Goal: Information Seeking & Learning: Learn about a topic

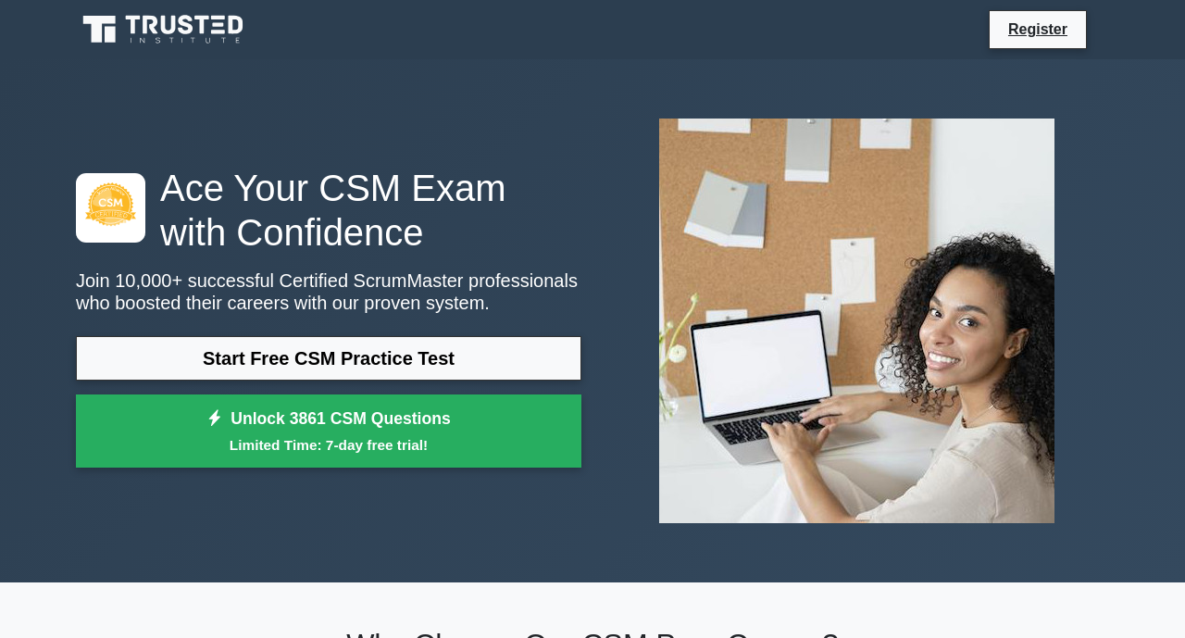
click at [382, 488] on div "Ace Your CSM Exam with Confidence Join 10,000+ successful Certified ScrumMaster…" at bounding box center [592, 321] width 1055 height 434
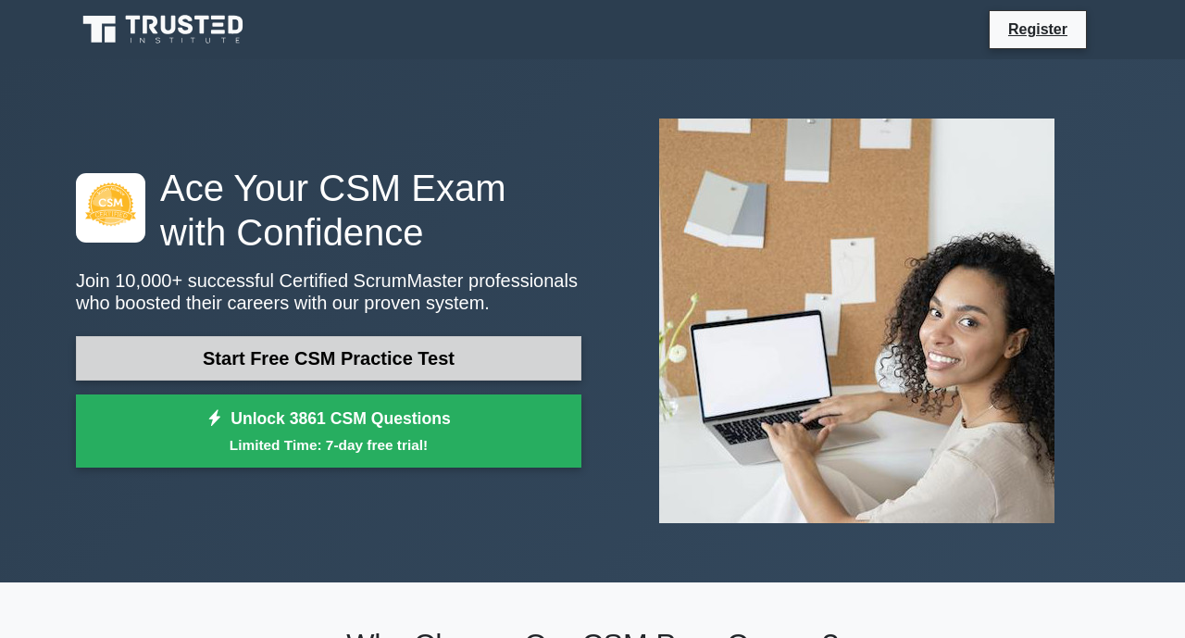
click at [377, 354] on link "Start Free CSM Practice Test" at bounding box center [328, 358] width 505 height 44
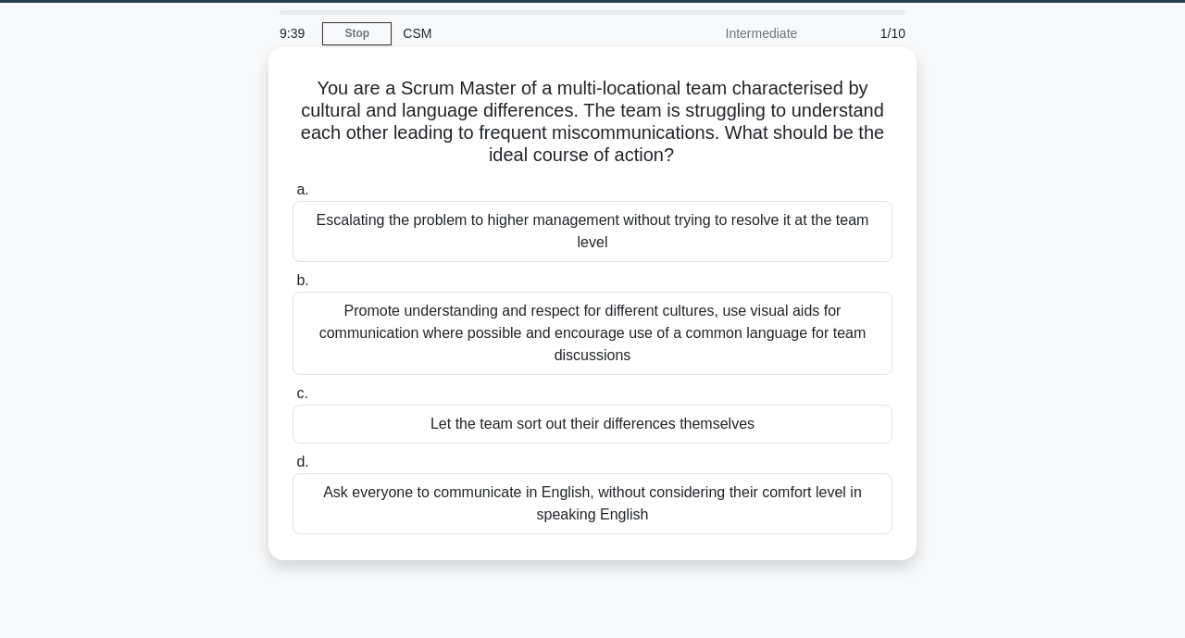
scroll to position [49, 0]
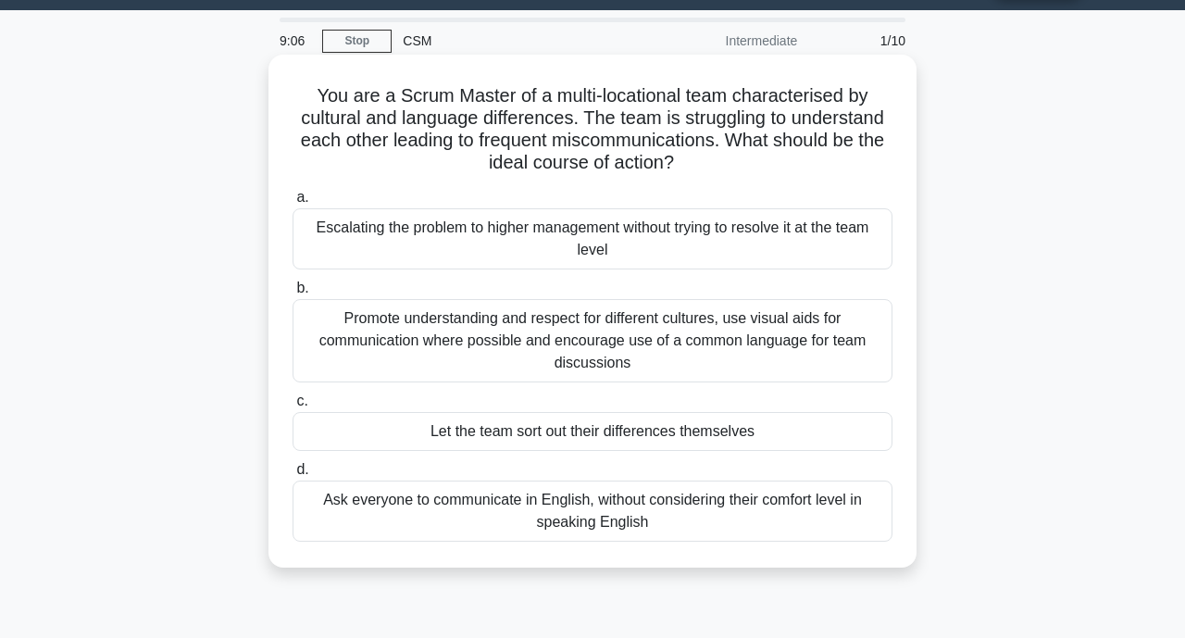
click at [762, 357] on div "Promote understanding and respect for different cultures, use visual aids for c…" at bounding box center [593, 340] width 600 height 83
click at [293, 294] on input "b. Promote understanding and respect for different cultures, use visual aids fo…" at bounding box center [293, 288] width 0 height 12
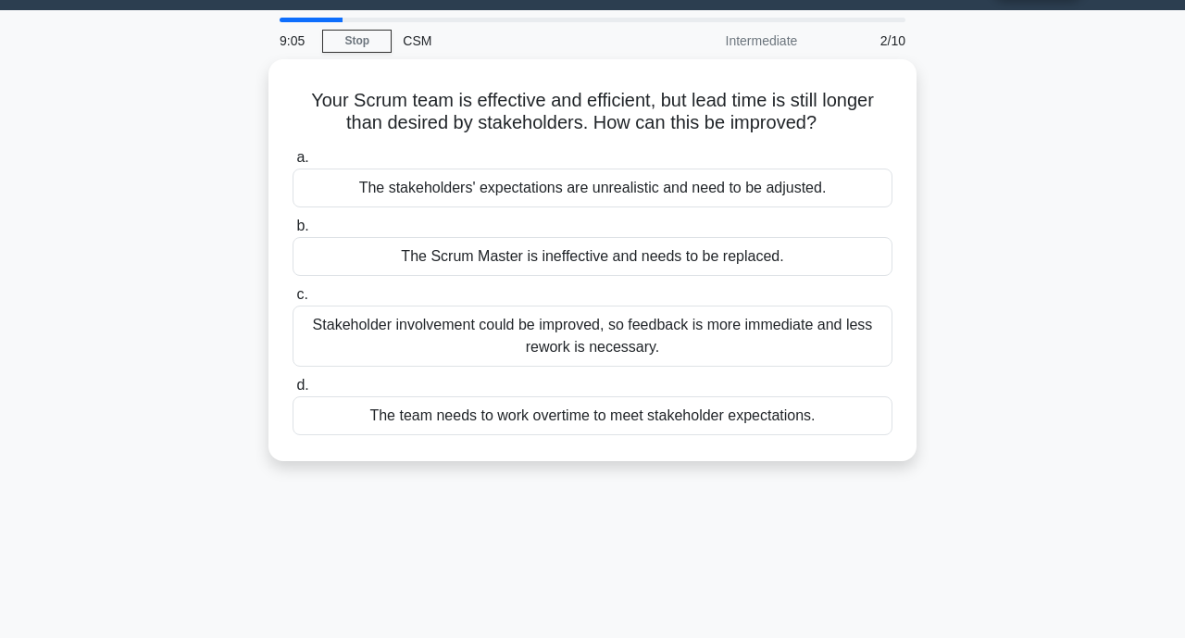
scroll to position [0, 0]
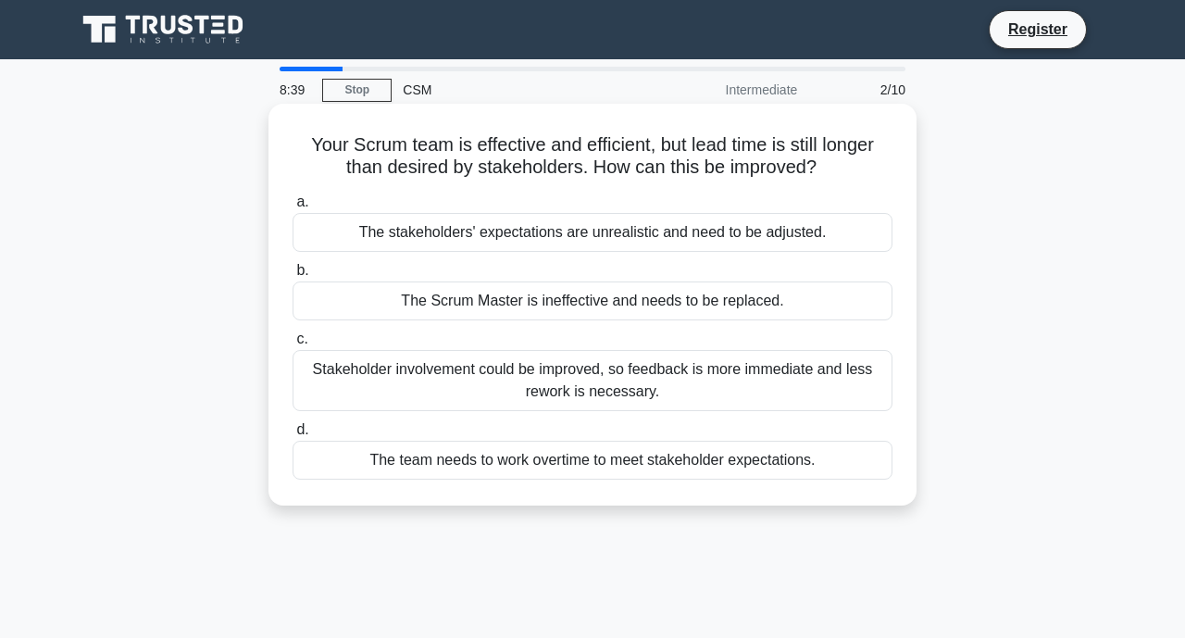
click at [686, 394] on div "Stakeholder involvement could be improved, so feedback is more immediate and le…" at bounding box center [593, 380] width 600 height 61
click at [293, 345] on input "c. Stakeholder involvement could be improved, so feedback is more immediate and…" at bounding box center [293, 339] width 0 height 12
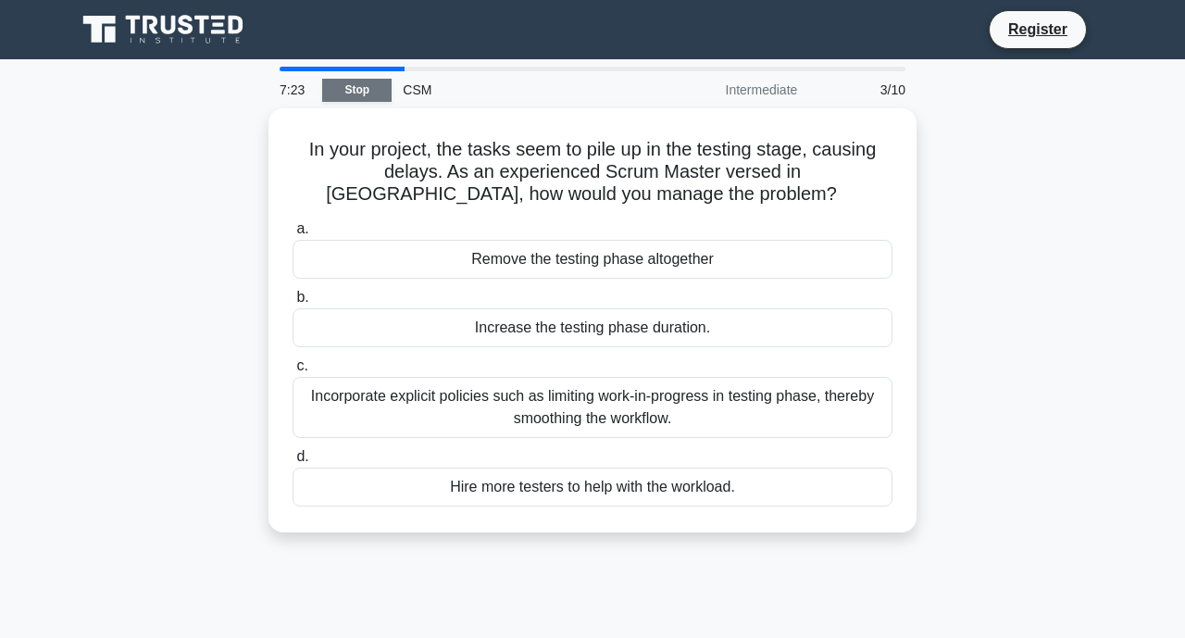
click at [343, 94] on link "Stop" at bounding box center [356, 90] width 69 height 23
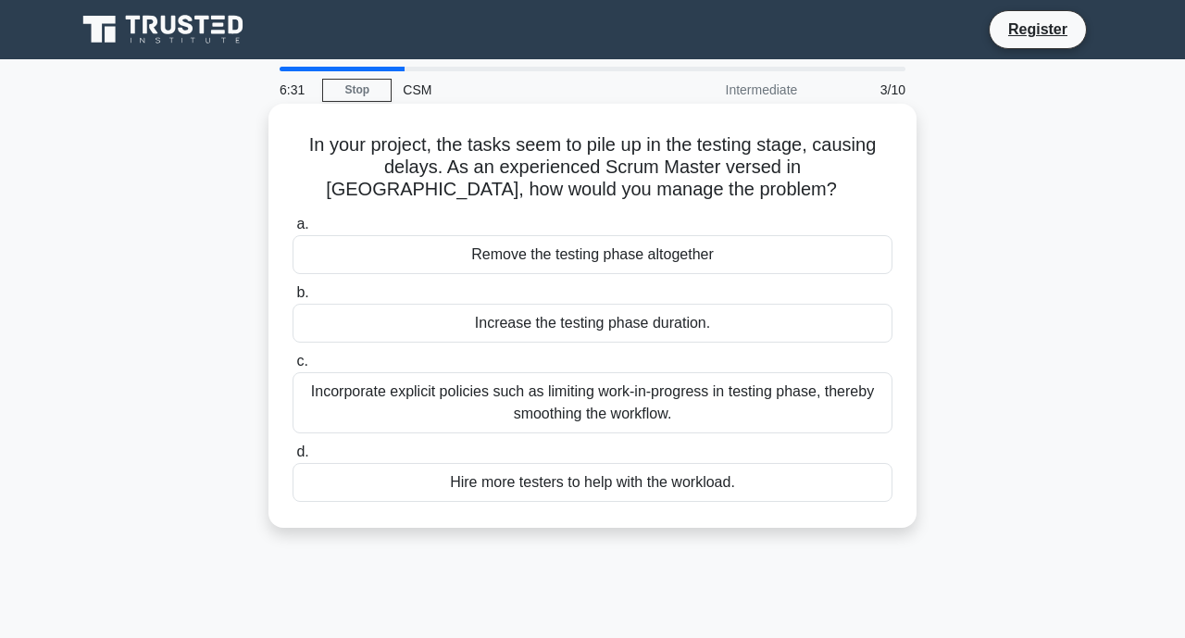
click at [688, 418] on div "Incorporate explicit policies such as limiting work-in-progress in testing phas…" at bounding box center [593, 402] width 600 height 61
click at [293, 368] on input "c. Incorporate explicit policies such as limiting work-in-progress in testing p…" at bounding box center [293, 362] width 0 height 12
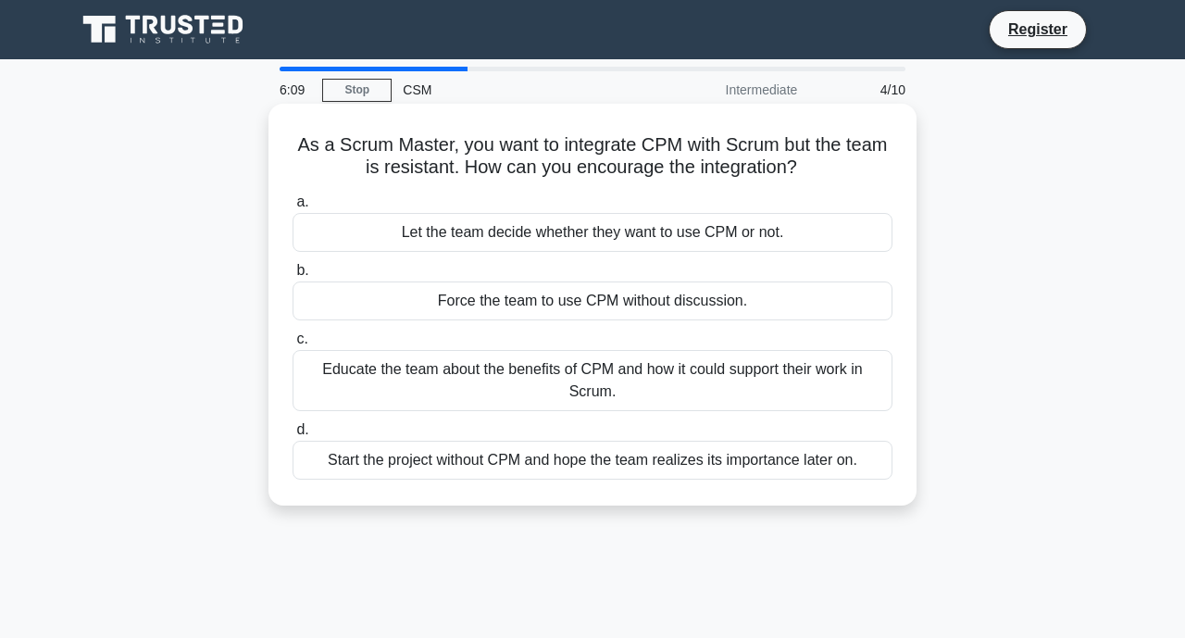
click at [668, 387] on div "Educate the team about the benefits of CPM and how it could support their work …" at bounding box center [593, 380] width 600 height 61
click at [293, 345] on input "c. Educate the team about the benefits of CPM and how it could support their wo…" at bounding box center [293, 339] width 0 height 12
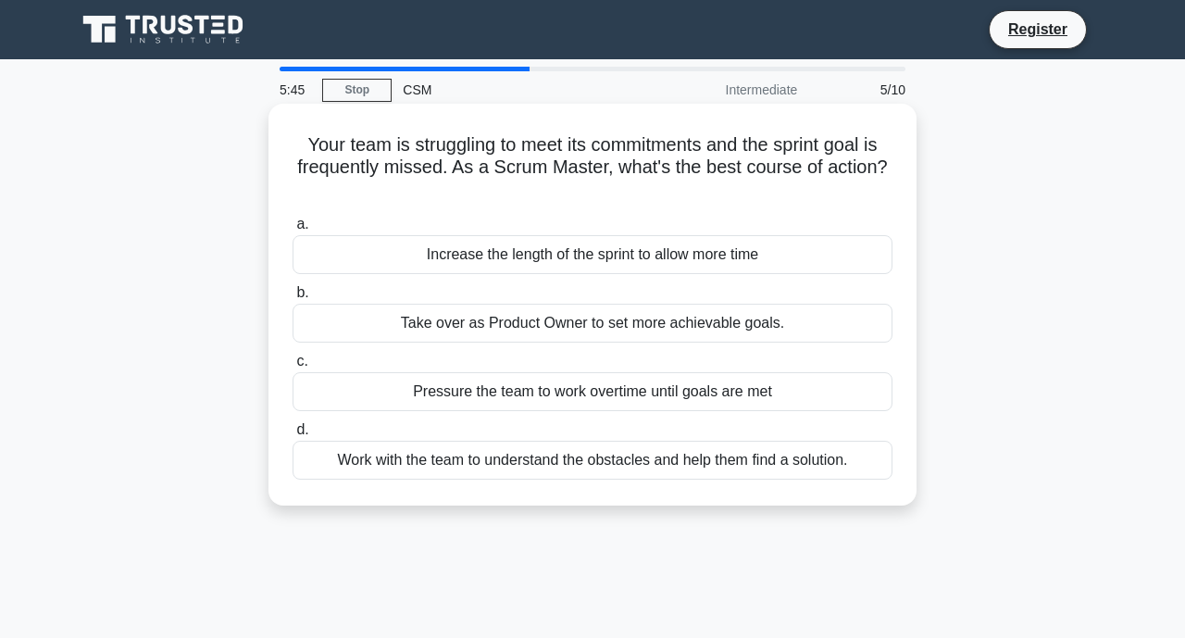
click at [668, 458] on div "Work with the team to understand the obstacles and help them find a solution." at bounding box center [593, 460] width 600 height 39
click at [293, 436] on input "d. Work with the team to understand the obstacles and help them find a solution." at bounding box center [293, 430] width 0 height 12
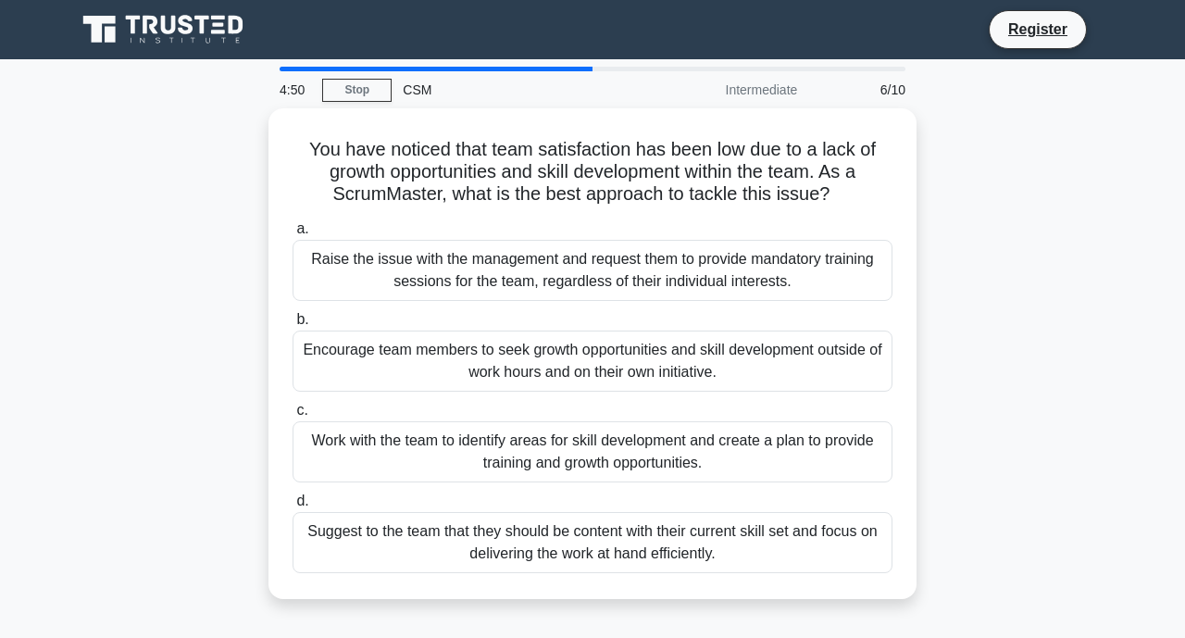
click at [668, 458] on div "Work with the team to identify areas for skill development and create a plan to…" at bounding box center [593, 451] width 600 height 61
click at [293, 417] on input "c. Work with the team to identify areas for skill development and create a plan…" at bounding box center [293, 411] width 0 height 12
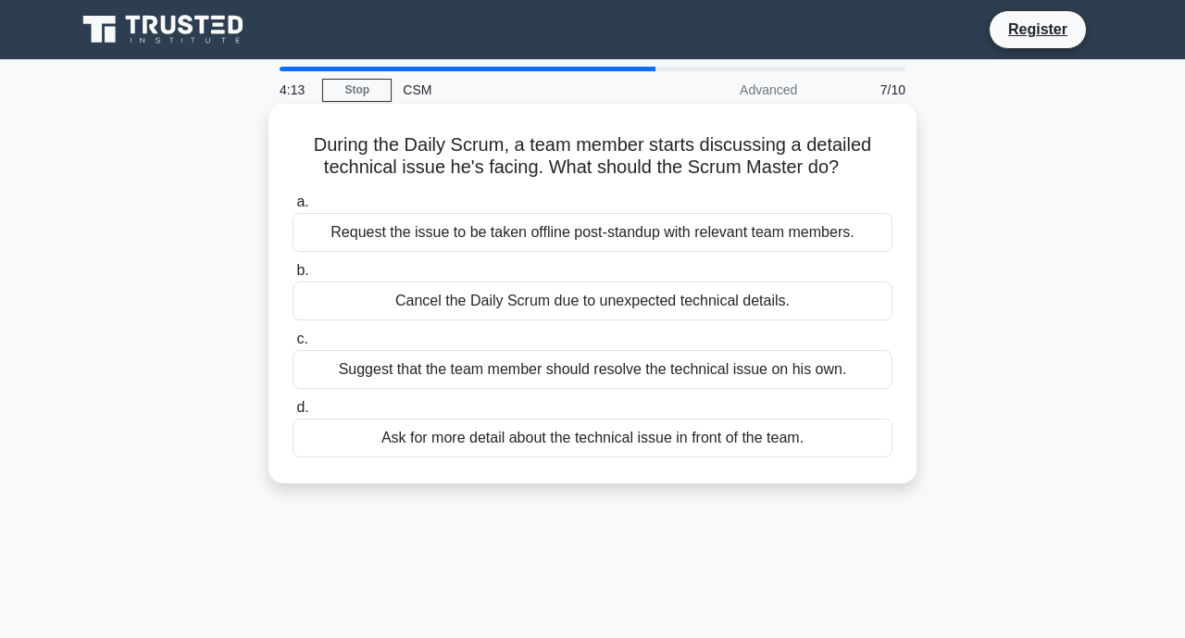
click at [666, 442] on div "Ask for more detail about the technical issue in front of the team." at bounding box center [593, 437] width 600 height 39
click at [293, 414] on input "d. Ask for more detail about the technical issue in front of the team." at bounding box center [293, 408] width 0 height 12
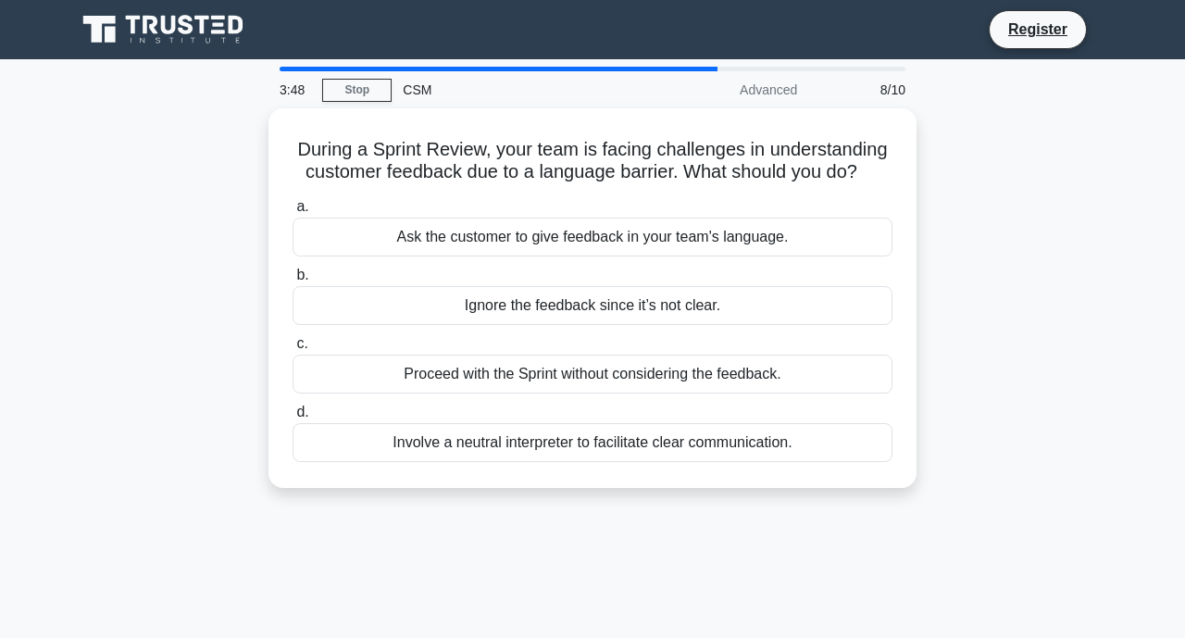
click at [666, 442] on div "Involve a neutral interpreter to facilitate clear communication." at bounding box center [593, 442] width 600 height 39
click at [293, 418] on input "d. Involve a neutral interpreter to facilitate clear communication." at bounding box center [293, 412] width 0 height 12
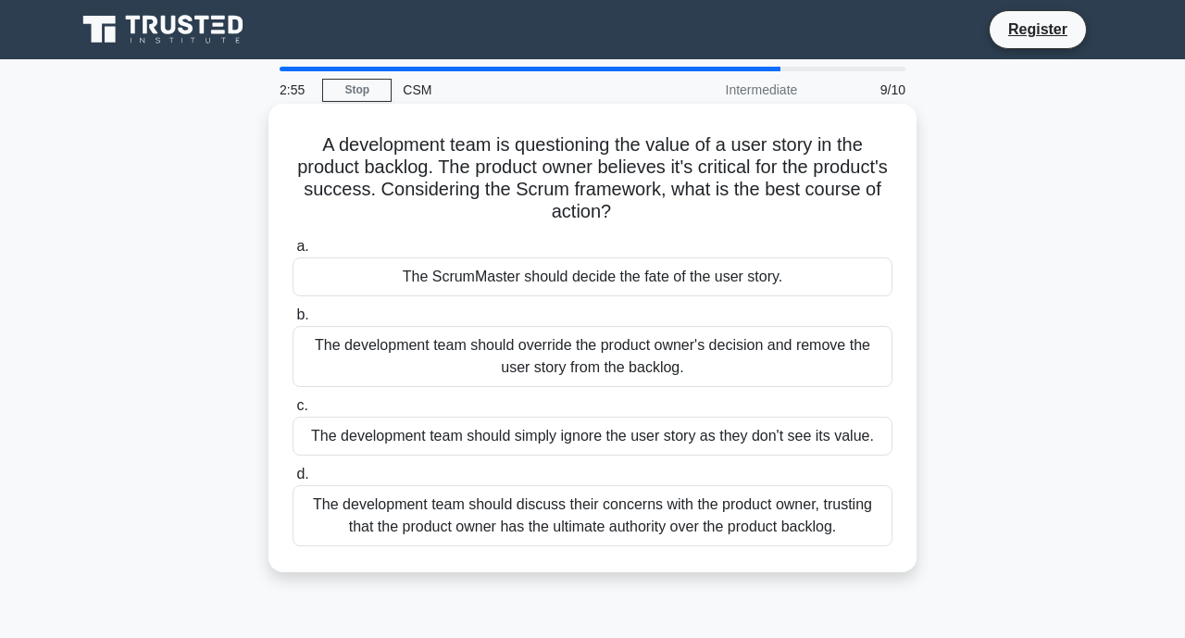
click at [591, 528] on div "The development team should discuss their concerns with the product owner, trus…" at bounding box center [593, 515] width 600 height 61
click at [293, 480] on input "d. The development team should discuss their concerns with the product owner, t…" at bounding box center [293, 474] width 0 height 12
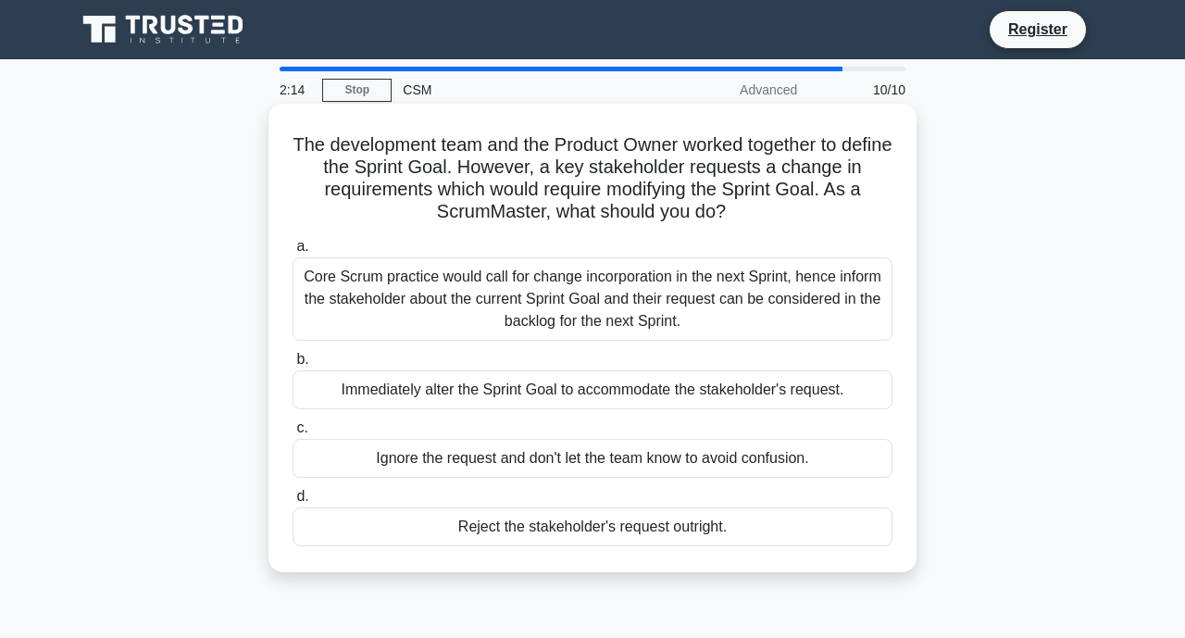
click at [824, 313] on div "Core Scrum practice would call for change incorporation in the next Sprint, hen…" at bounding box center [593, 298] width 600 height 83
click at [293, 253] on input "a. Core Scrum practice would call for change incorporation in the next Sprint, …" at bounding box center [293, 247] width 0 height 12
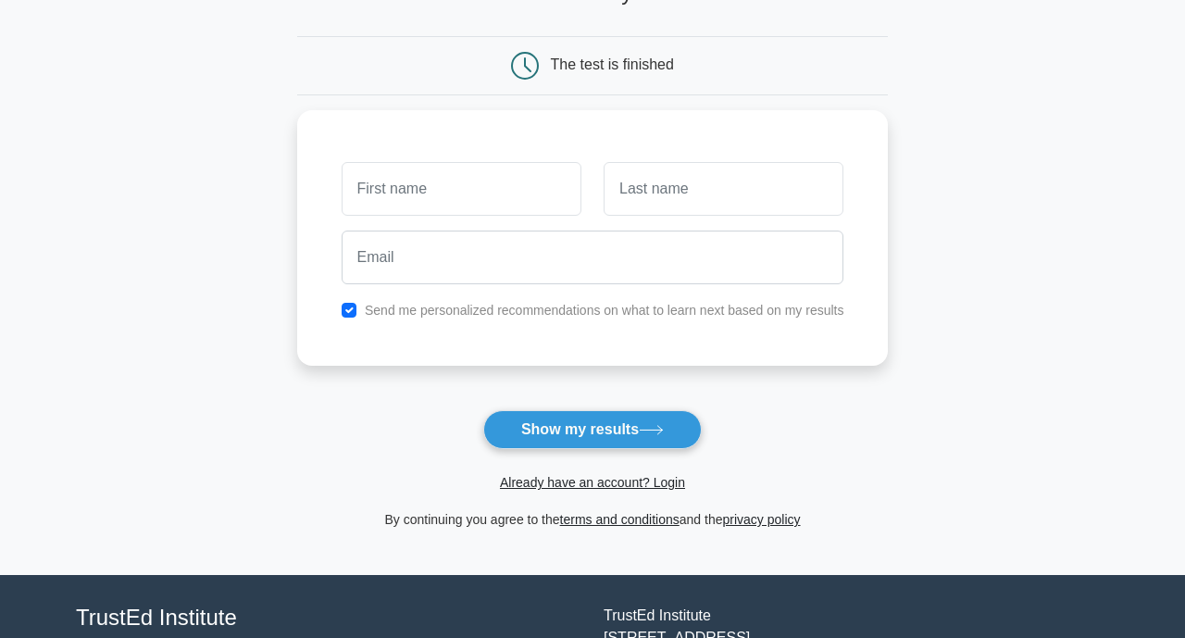
scroll to position [293, 0]
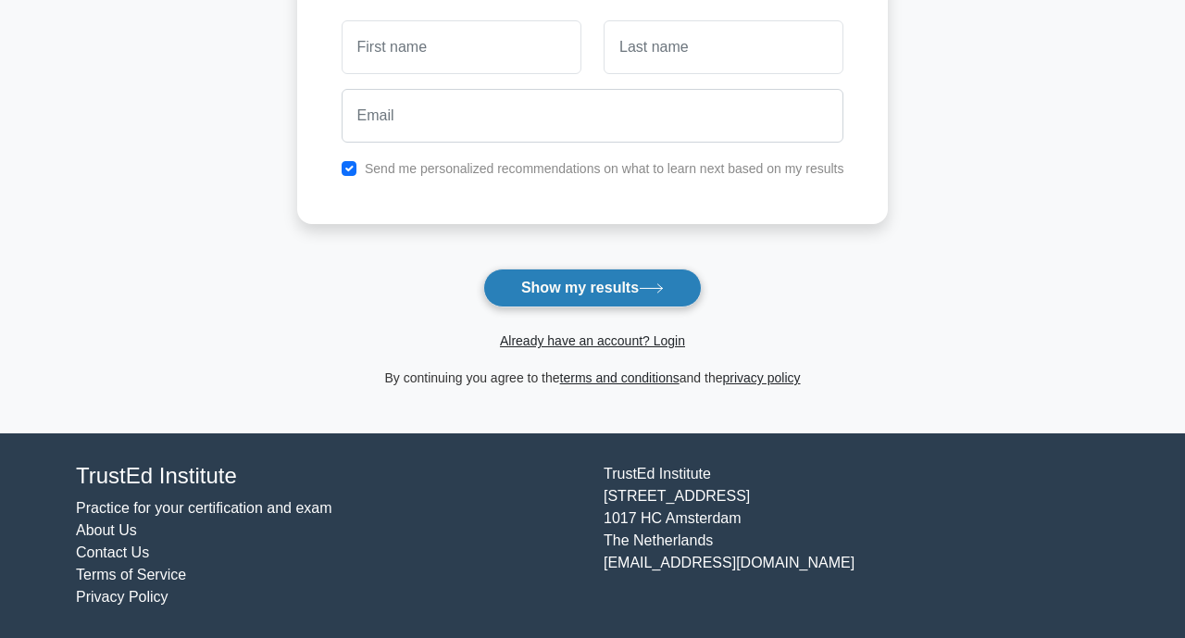
click at [645, 298] on button "Show my results" at bounding box center [592, 287] width 218 height 39
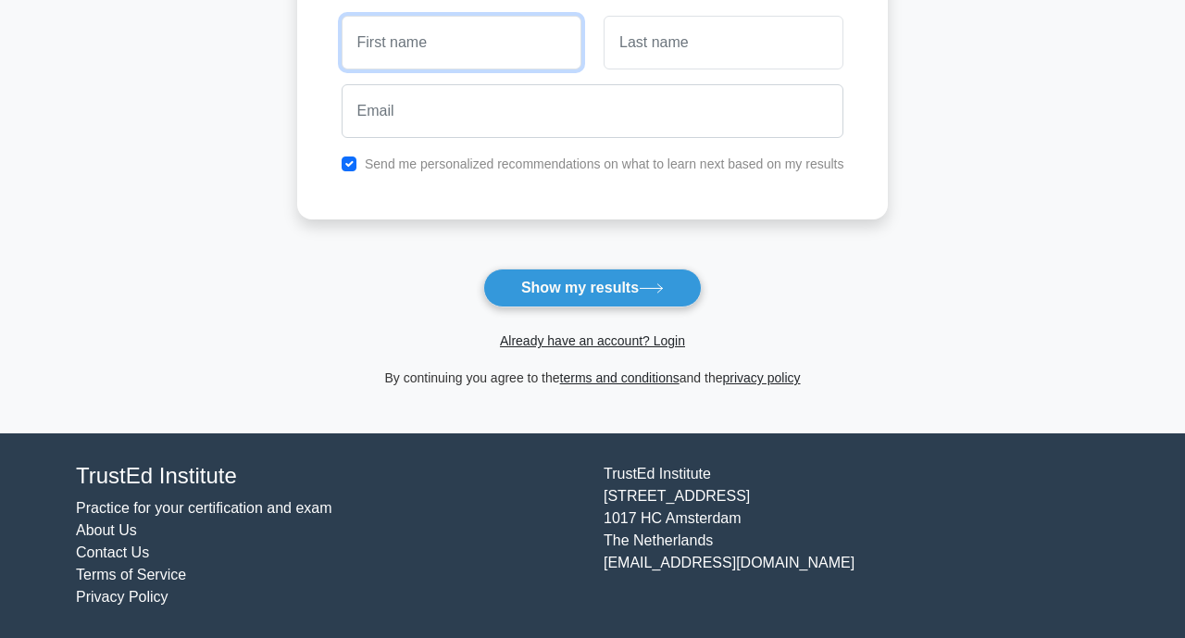
click at [467, 47] on input "text" at bounding box center [462, 43] width 240 height 54
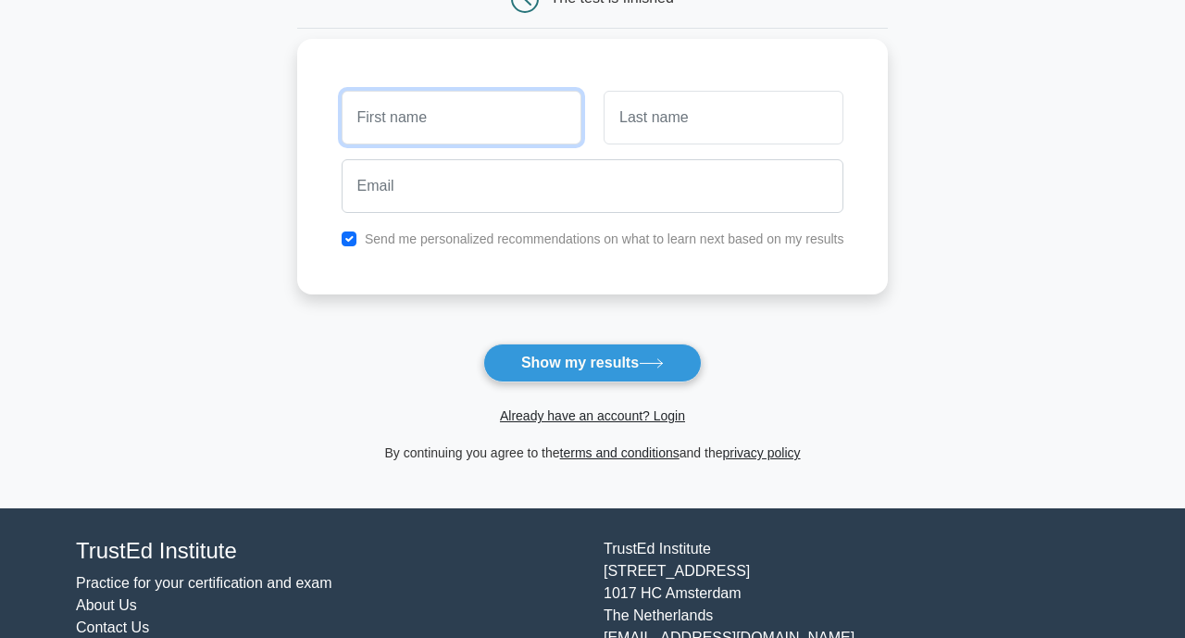
scroll to position [0, 0]
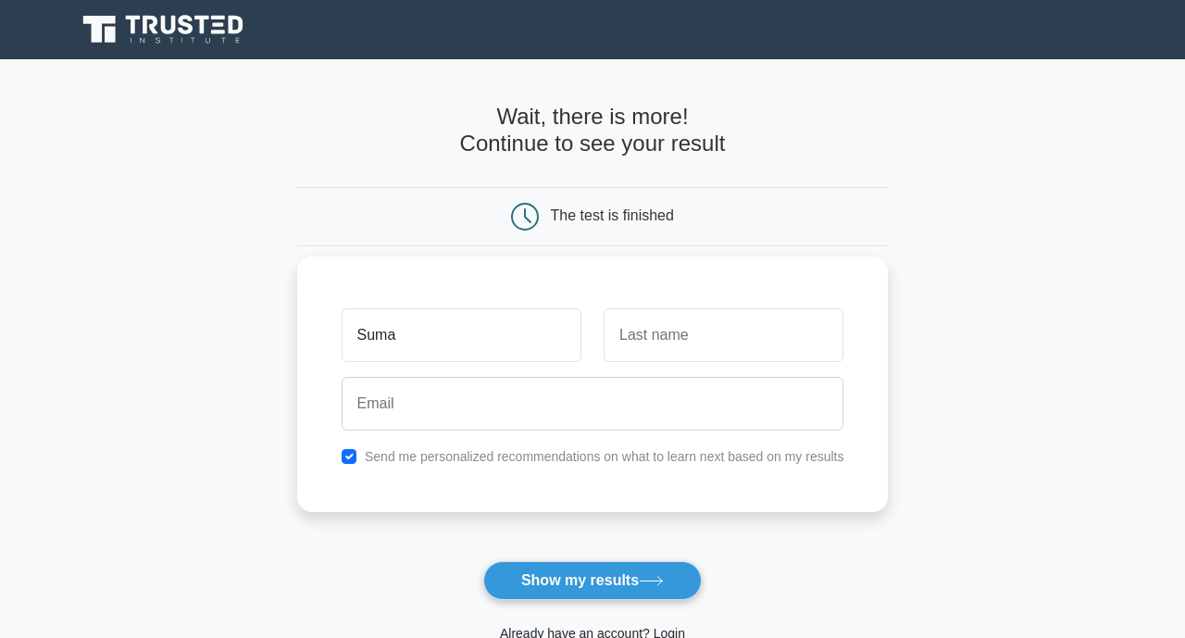
type input "Suma"
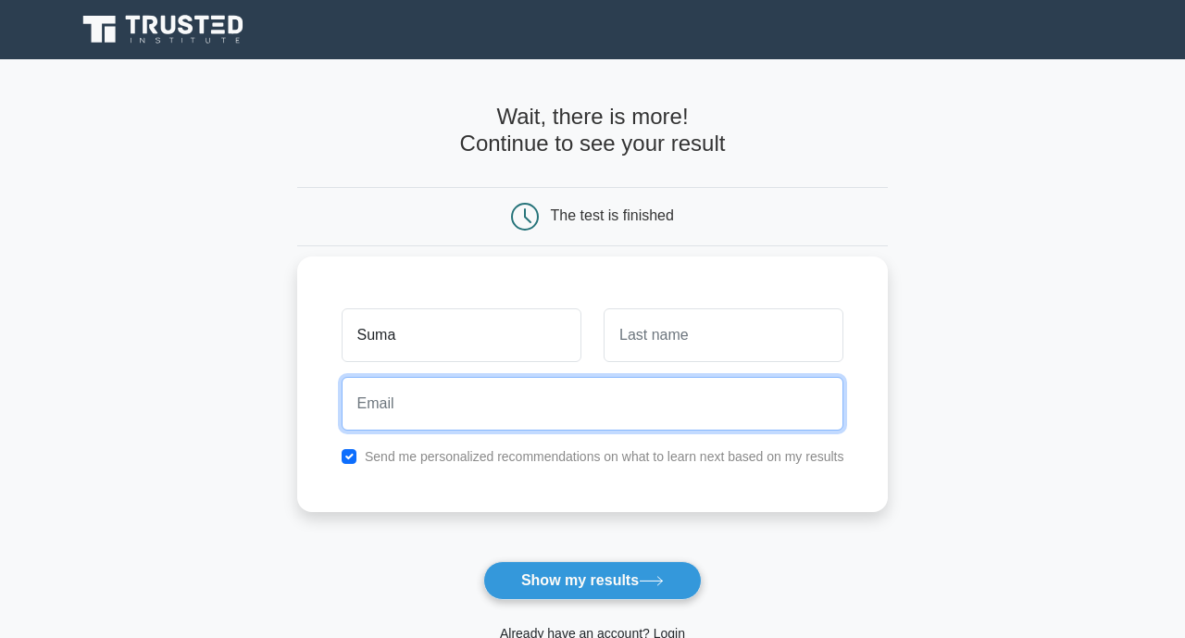
click at [573, 418] on input "email" at bounding box center [593, 404] width 503 height 54
type input "sumalatha.7288@gmail.com"
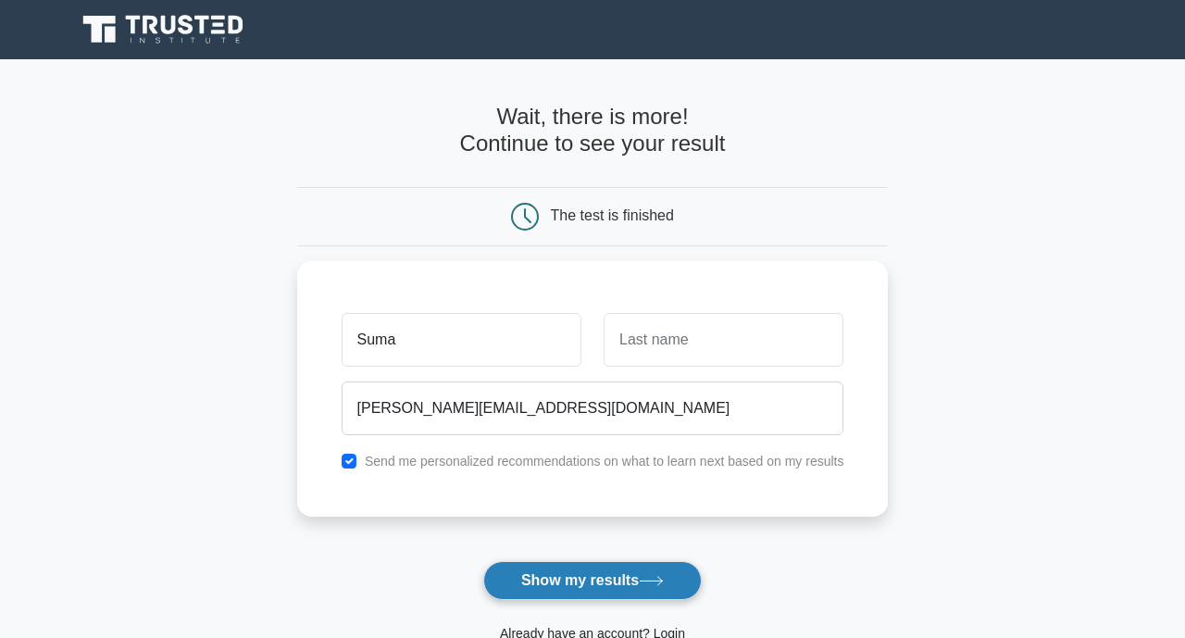
click at [573, 579] on button "Show my results" at bounding box center [592, 580] width 218 height 39
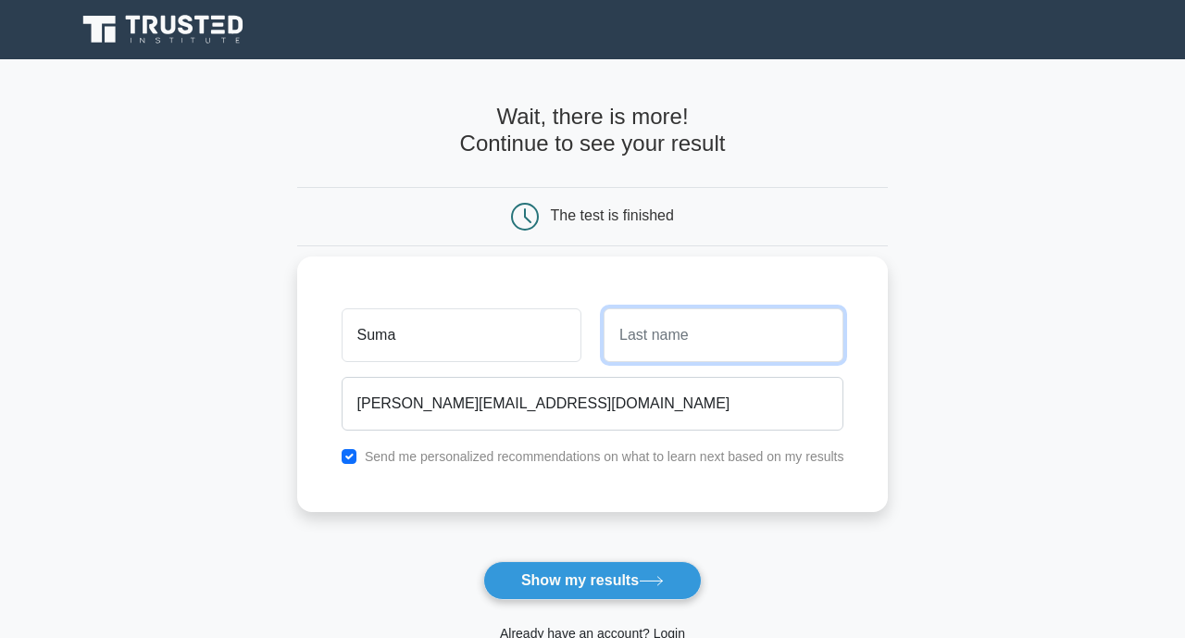
click at [728, 327] on input "text" at bounding box center [724, 335] width 240 height 54
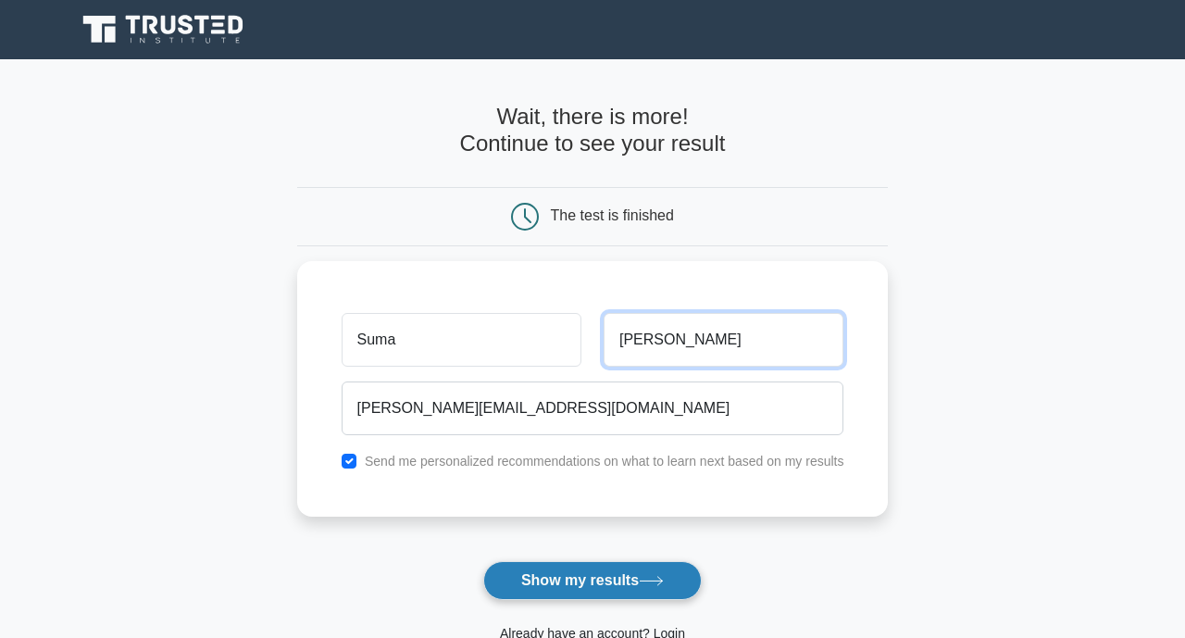
type input "Latha"
click at [555, 591] on button "Show my results" at bounding box center [592, 580] width 218 height 39
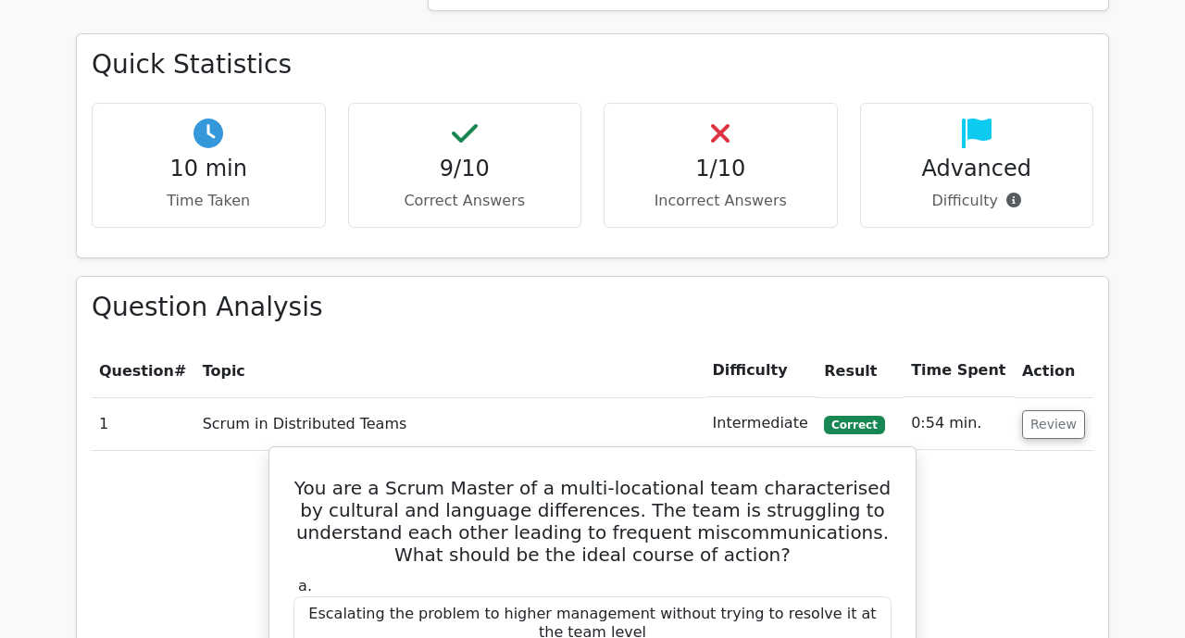
scroll to position [1200, 0]
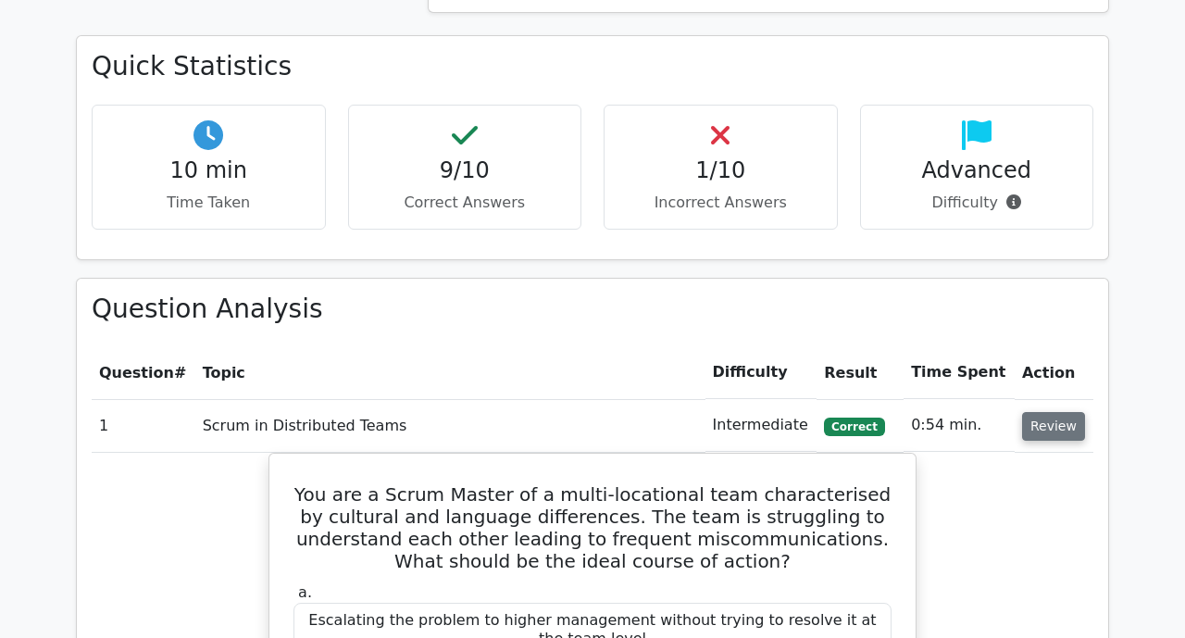
click at [1058, 412] on button "Review" at bounding box center [1053, 426] width 63 height 29
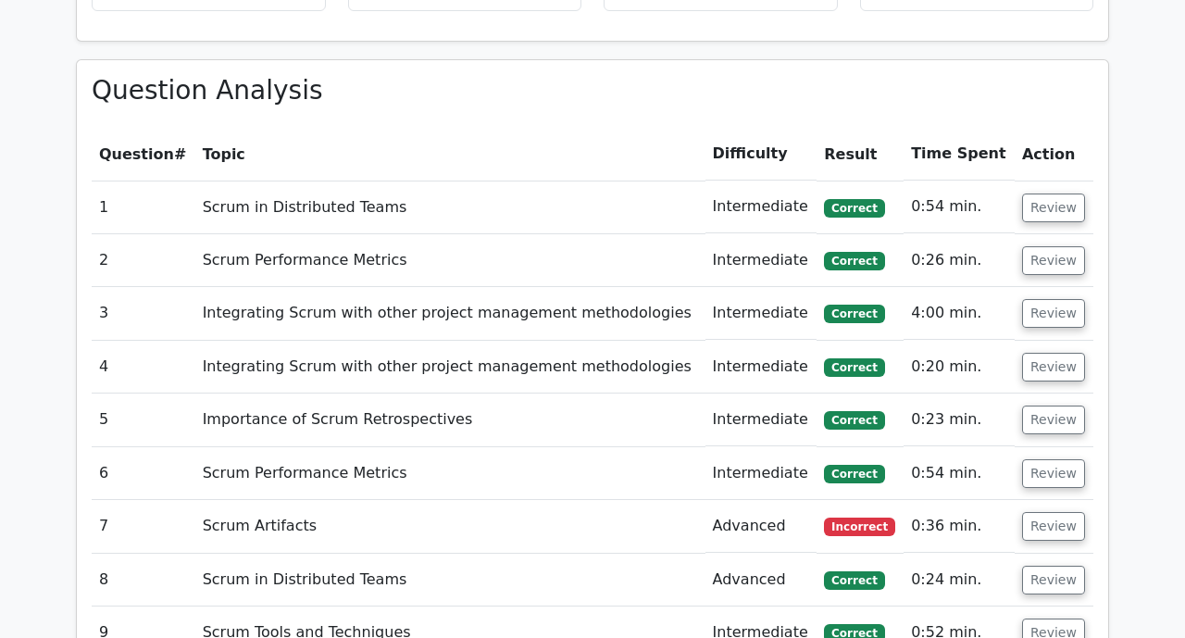
scroll to position [1441, 0]
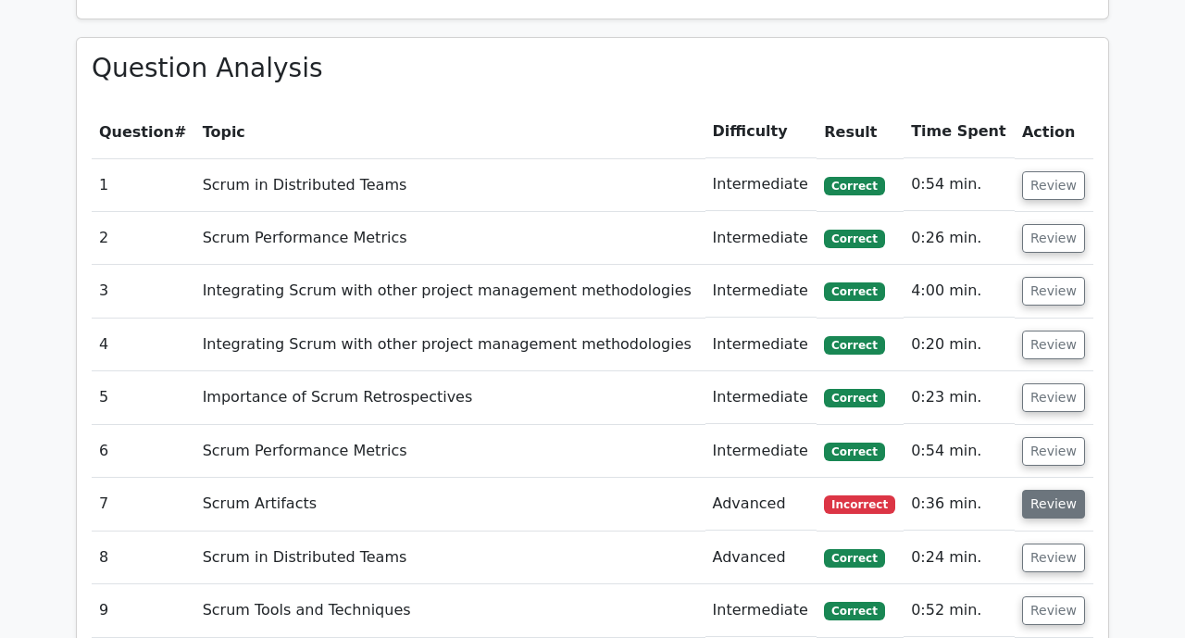
click at [1027, 490] on button "Review" at bounding box center [1053, 504] width 63 height 29
click at [1066, 490] on button "Review" at bounding box center [1053, 504] width 63 height 29
click at [224, 478] on td "Scrum Artifacts" at bounding box center [450, 504] width 510 height 53
click at [1048, 490] on button "Review" at bounding box center [1053, 504] width 63 height 29
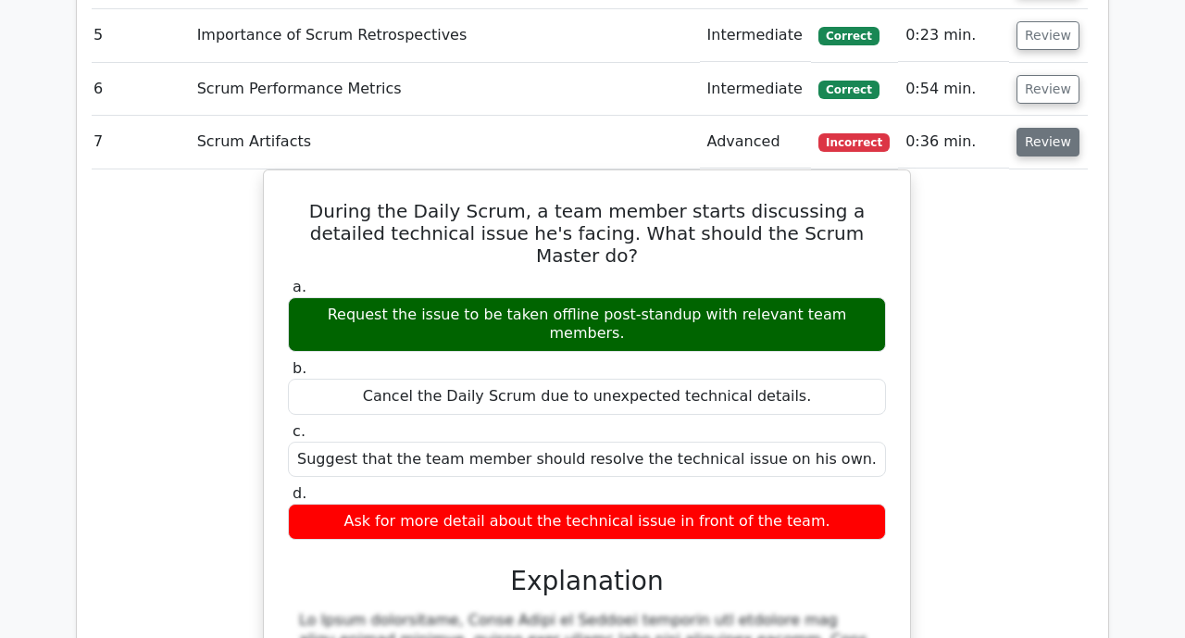
scroll to position [1804, 0]
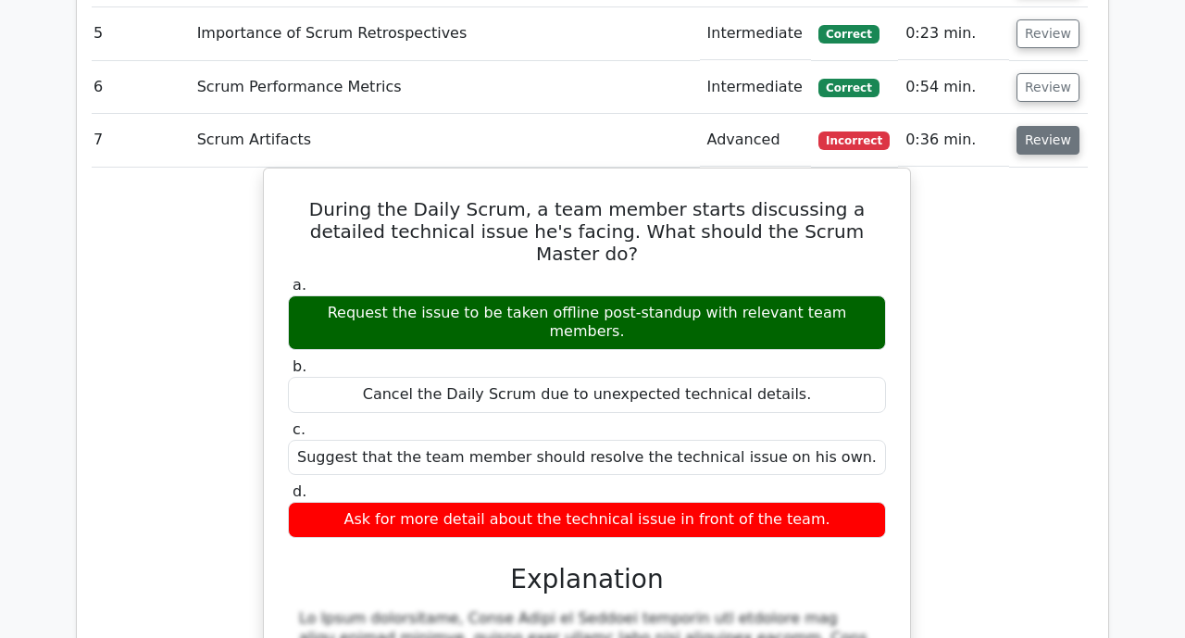
click at [1049, 126] on button "Review" at bounding box center [1048, 140] width 63 height 29
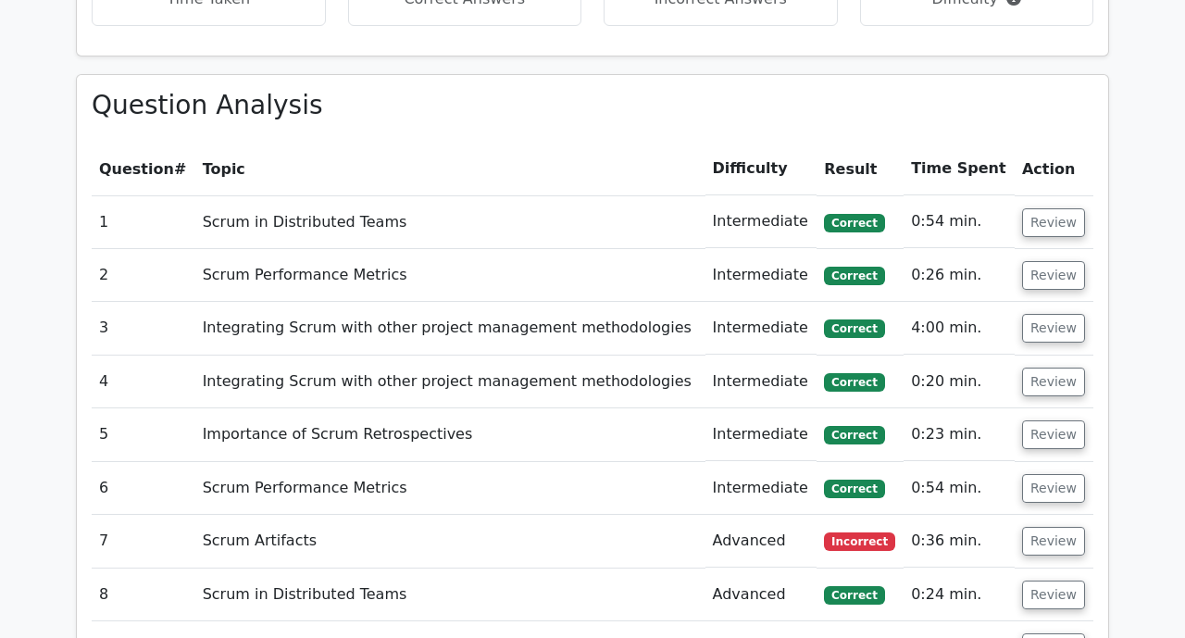
scroll to position [1403, 0]
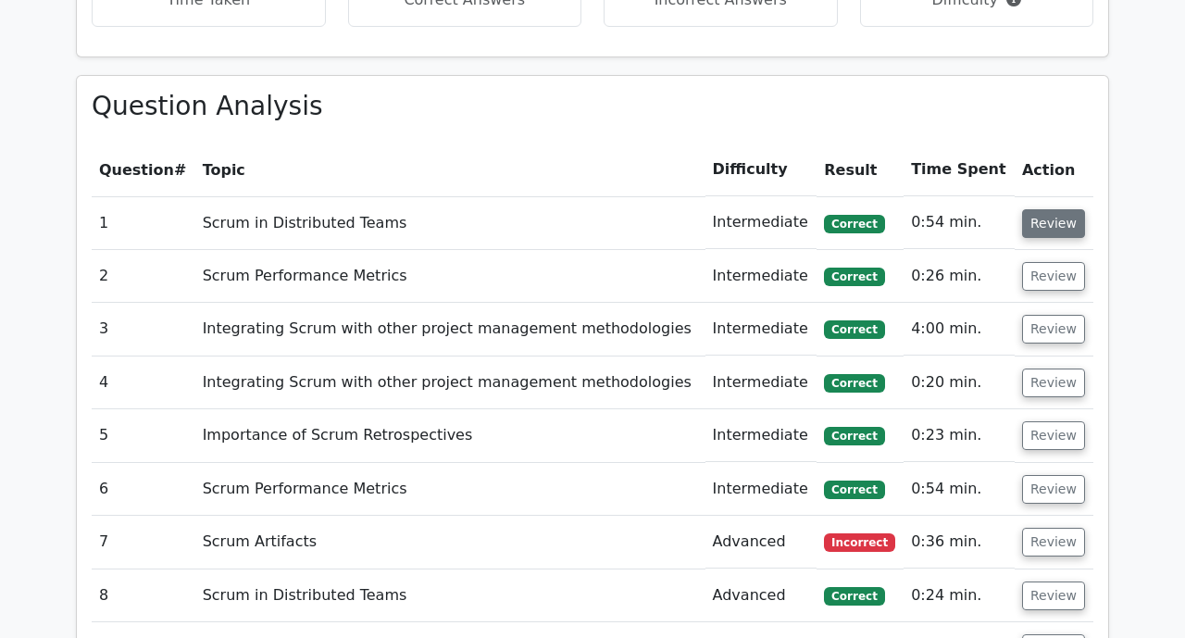
click at [1045, 209] on button "Review" at bounding box center [1053, 223] width 63 height 29
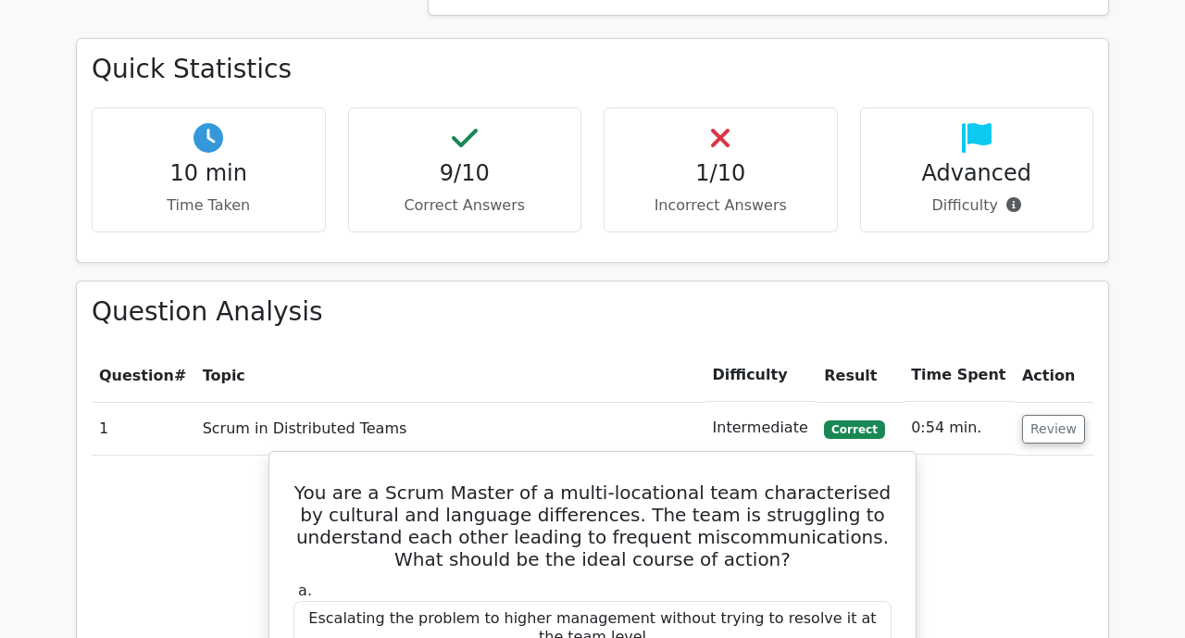
scroll to position [1203, 0]
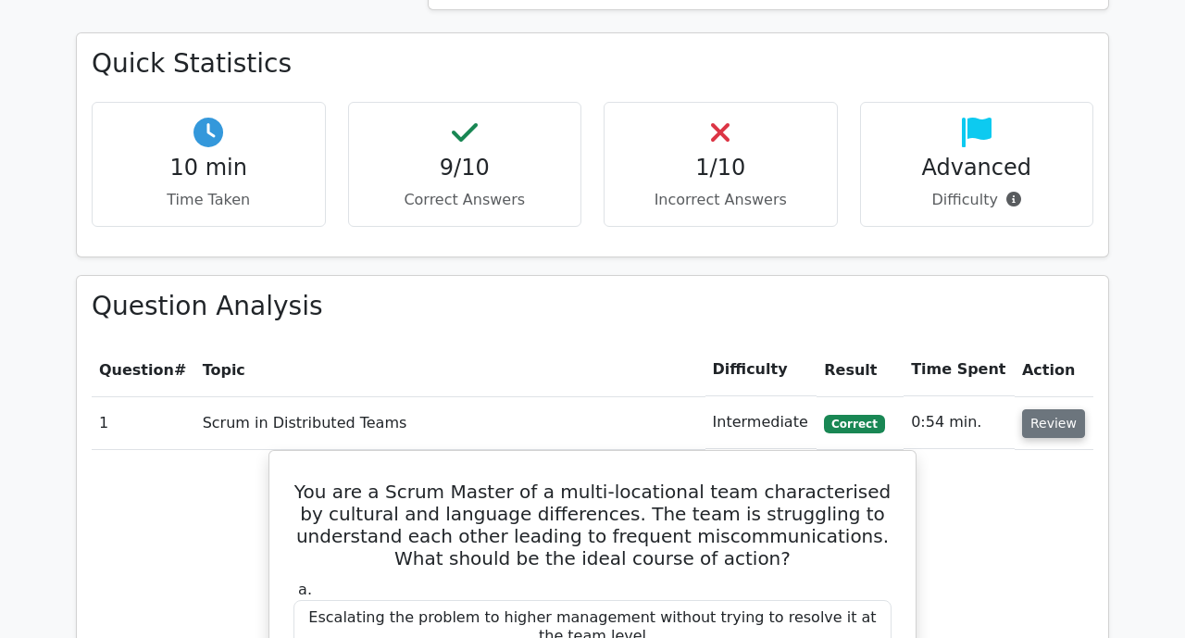
click at [1059, 409] on button "Review" at bounding box center [1053, 423] width 63 height 29
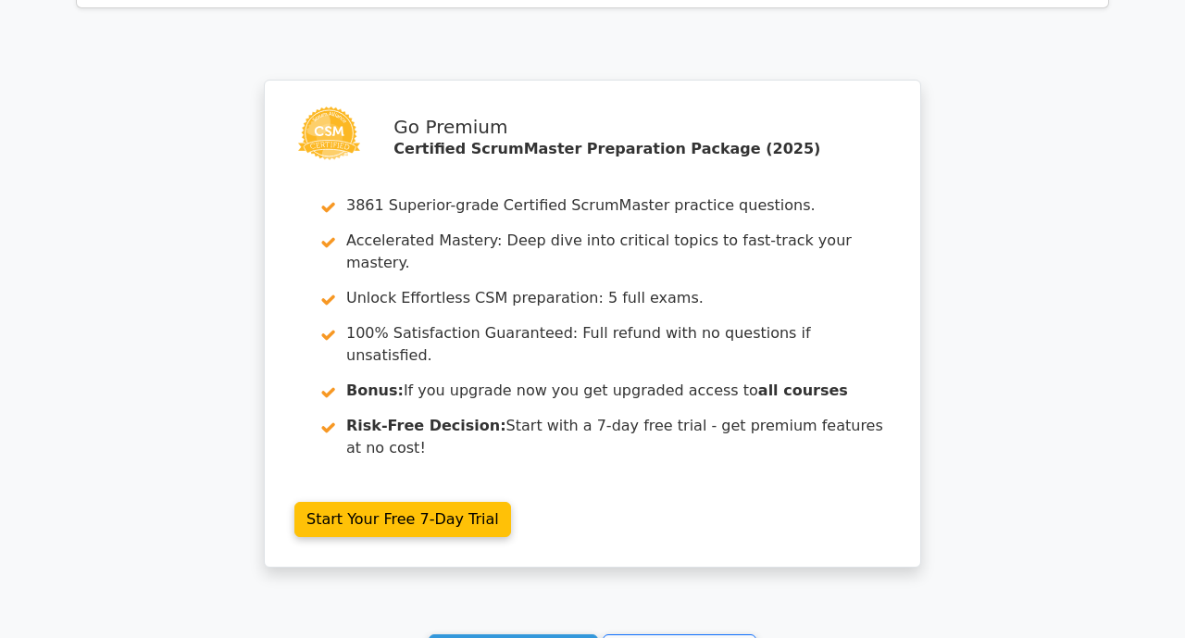
scroll to position [2153, 0]
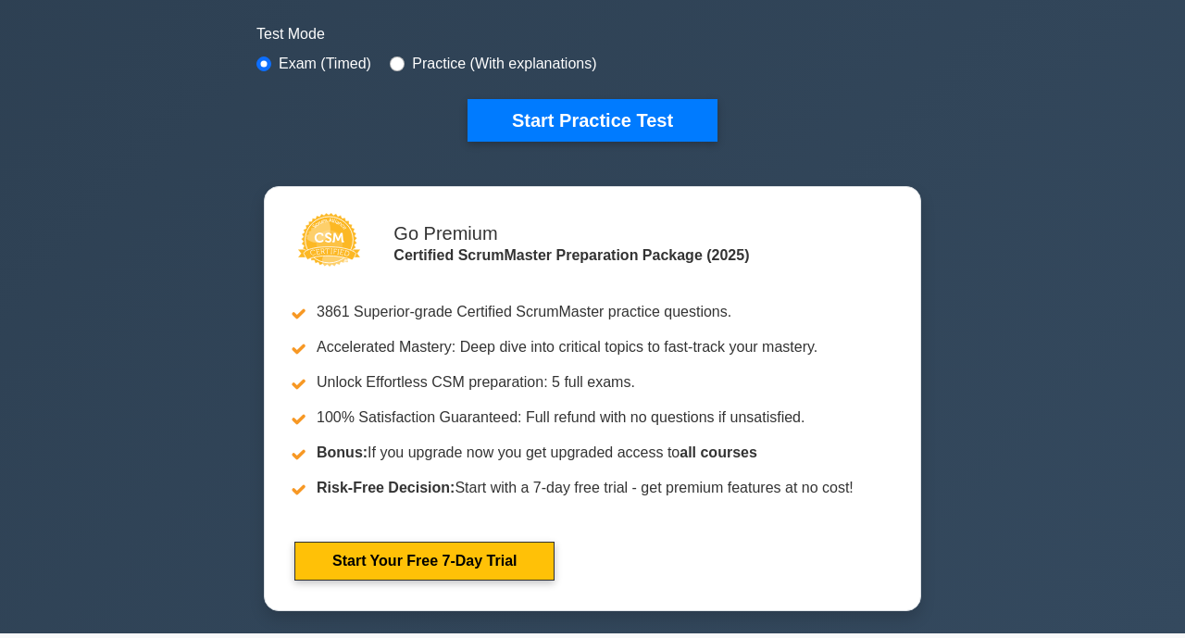
scroll to position [561, 0]
